Goal: Information Seeking & Learning: Learn about a topic

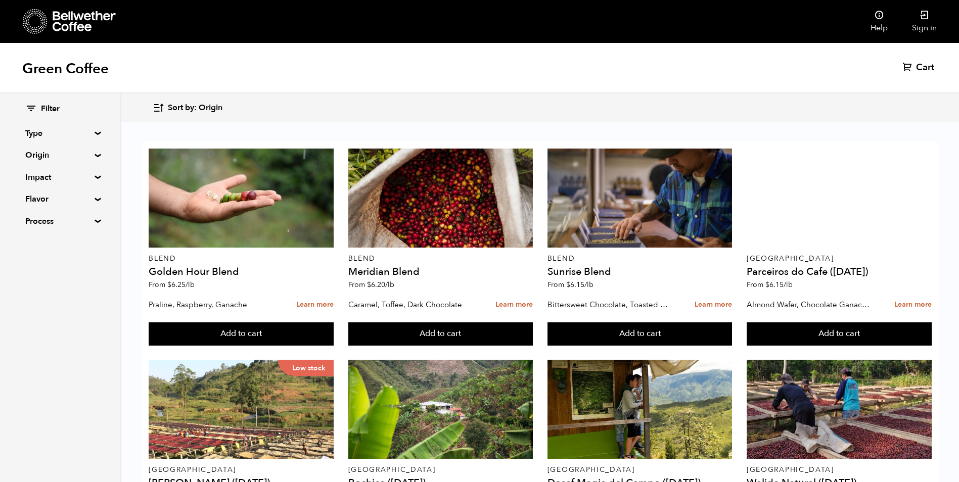
scroll to position [742, 0]
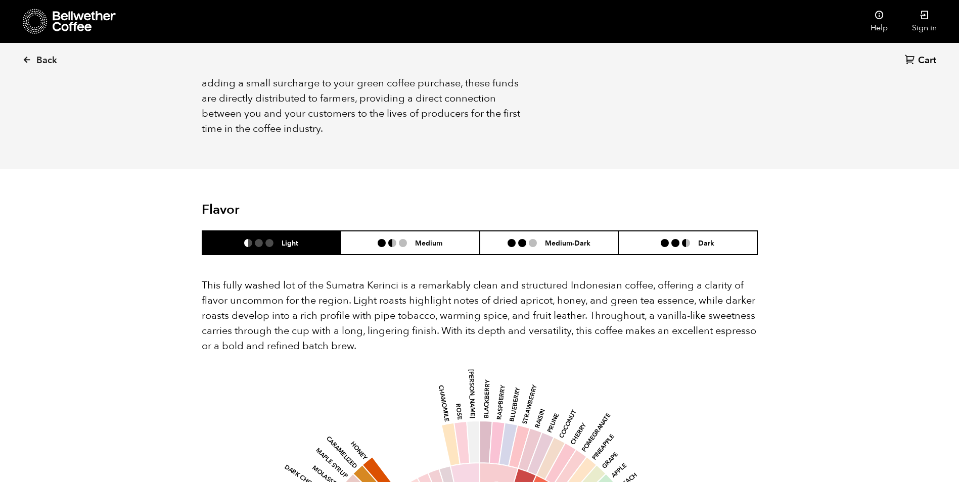
scroll to position [760, 0]
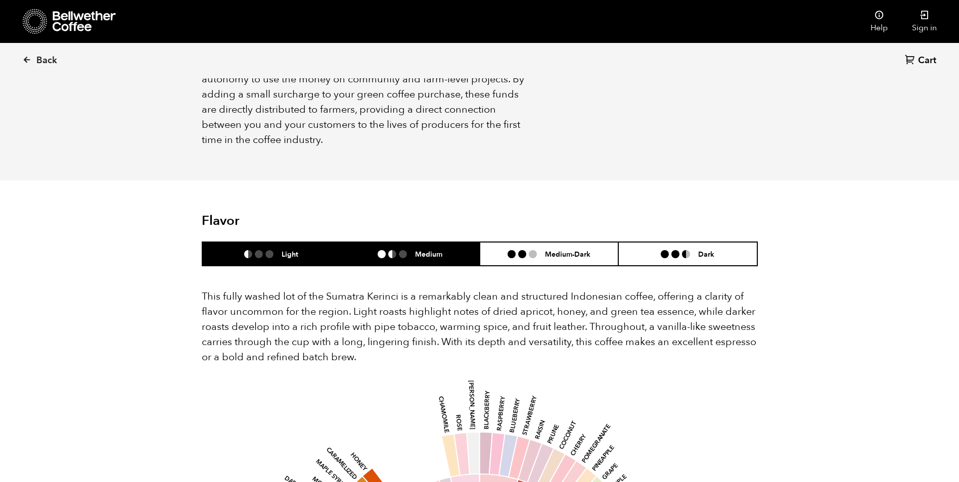
click at [432, 250] on h6 "Medium" at bounding box center [428, 254] width 27 height 9
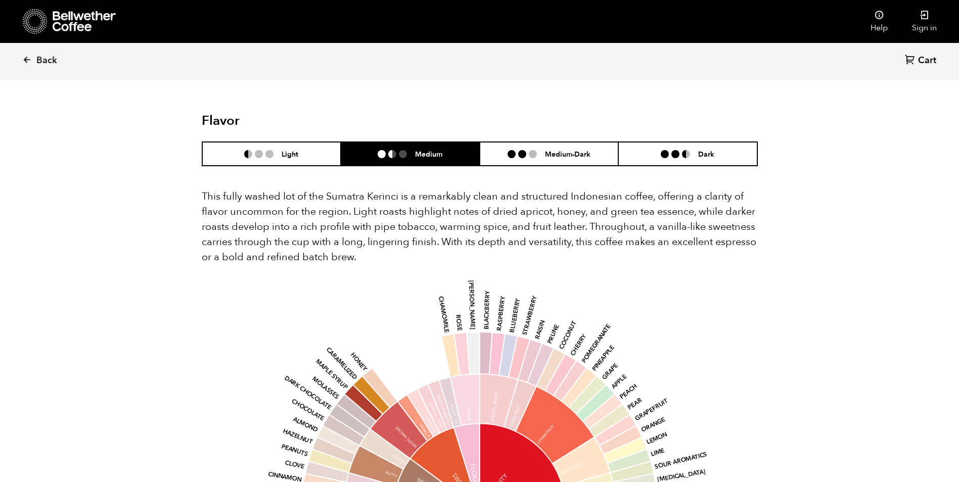
scroll to position [911, 0]
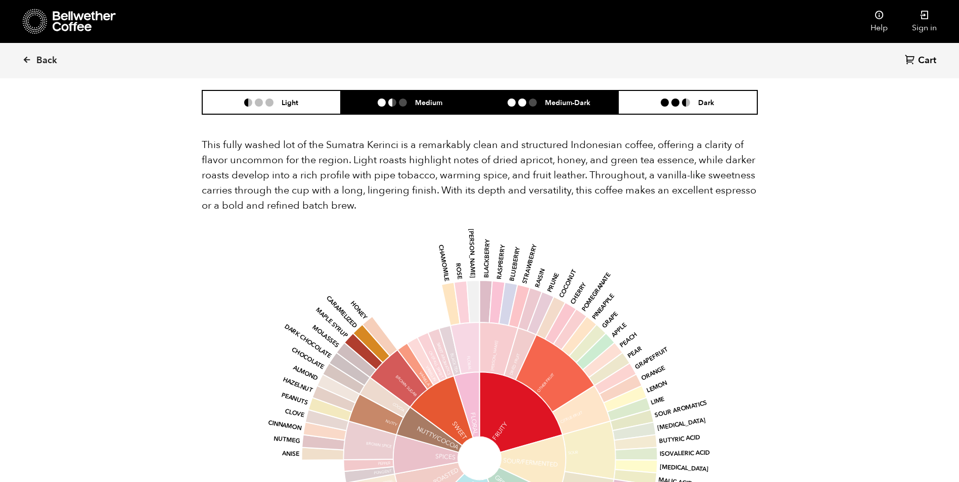
click at [553, 98] on h6 "Medium-Dark" at bounding box center [567, 102] width 45 height 9
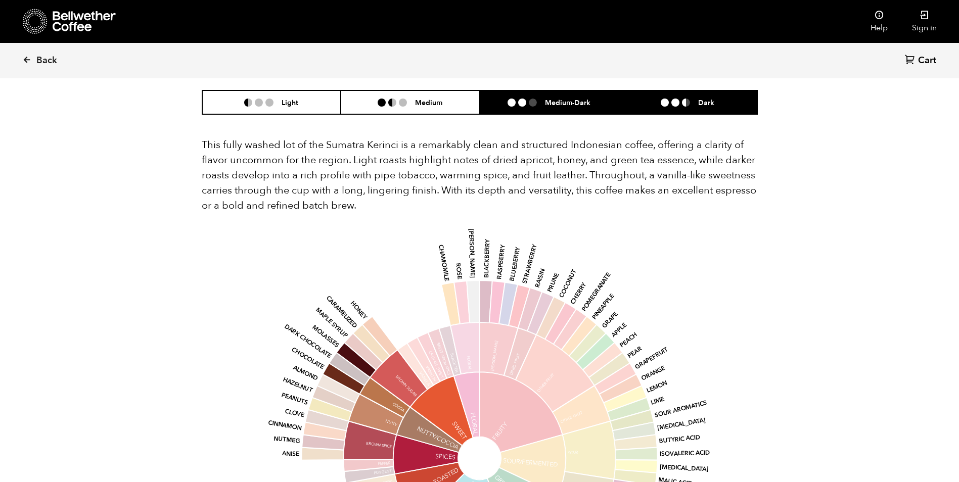
click at [700, 98] on h6 "Dark" at bounding box center [706, 102] width 16 height 9
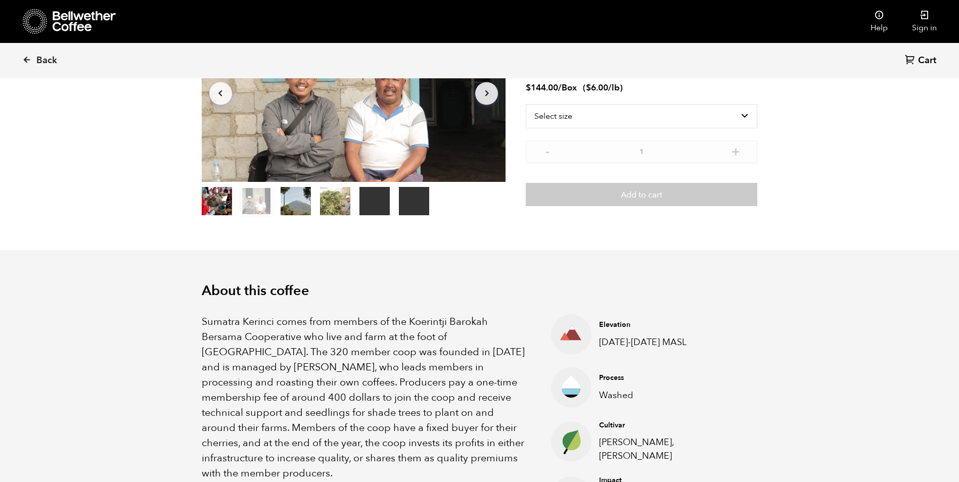
scroll to position [103, 0]
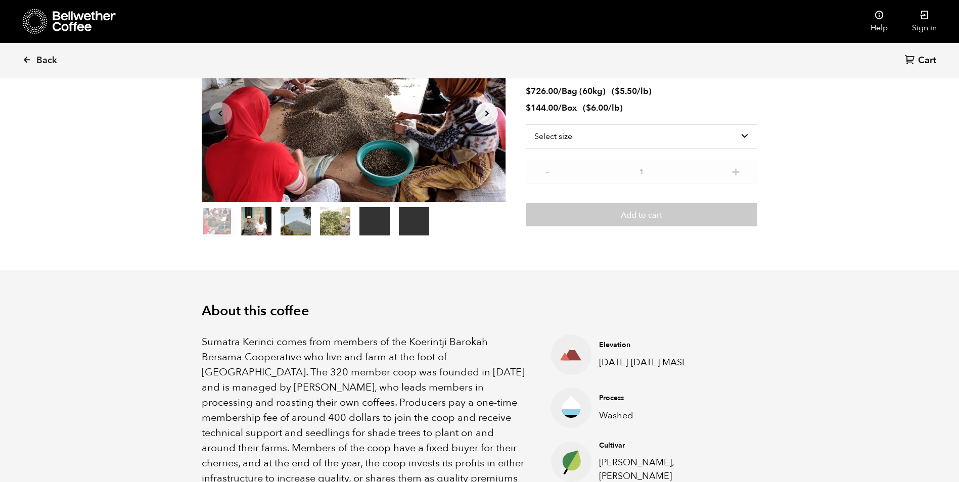
click at [374, 222] on button "item 4" at bounding box center [374, 223] width 30 height 28
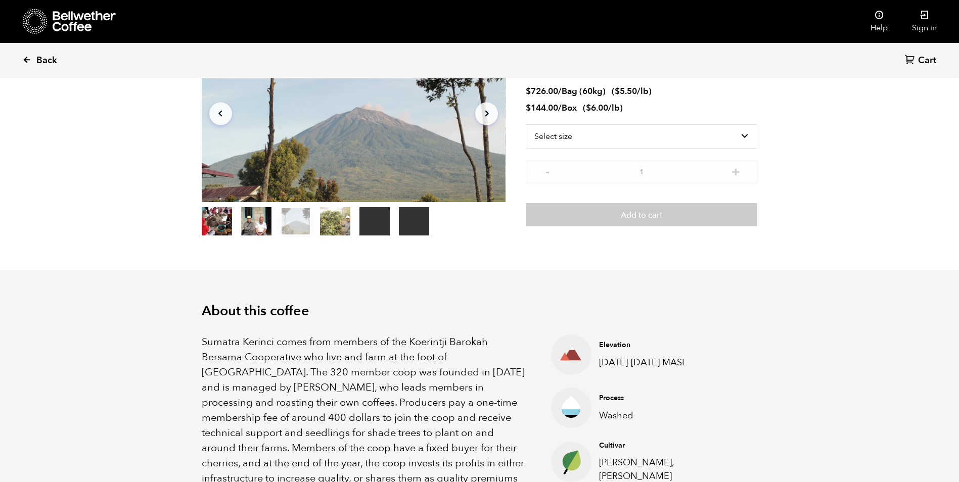
click at [41, 60] on span "Back" at bounding box center [46, 61] width 21 height 12
